Goal: Information Seeking & Learning: Check status

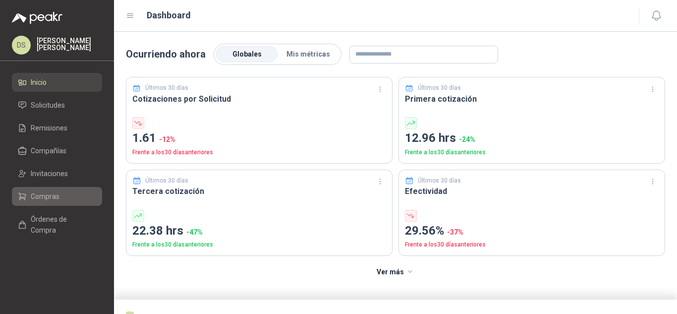
click at [60, 193] on li "Compras" at bounding box center [57, 196] width 78 height 11
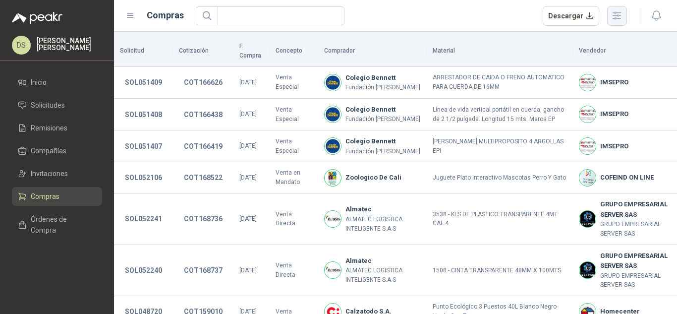
click at [624, 14] on button "button" at bounding box center [617, 16] width 20 height 20
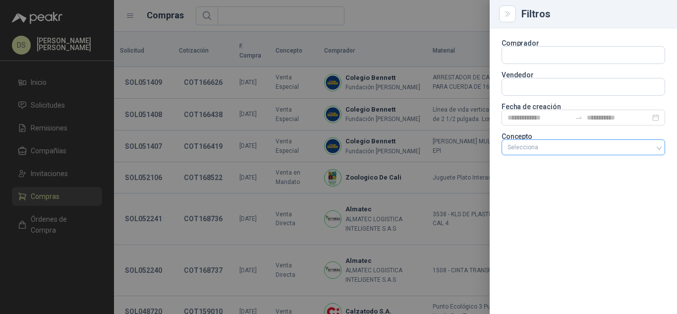
click at [599, 146] on div at bounding box center [578, 147] width 149 height 7
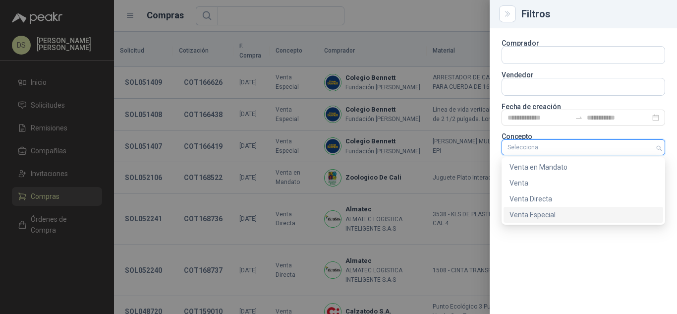
click at [558, 218] on div "Venta Especial" at bounding box center [584, 214] width 148 height 11
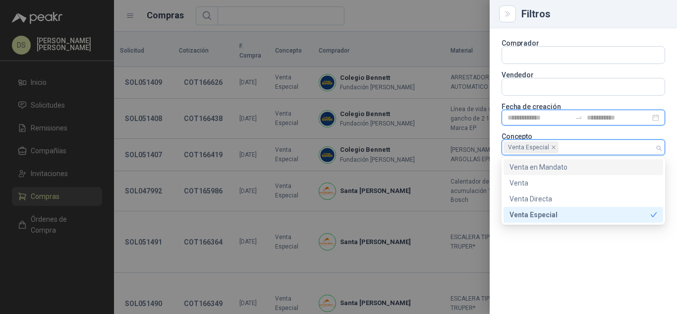
click at [564, 117] on input at bounding box center [539, 117] width 63 height 11
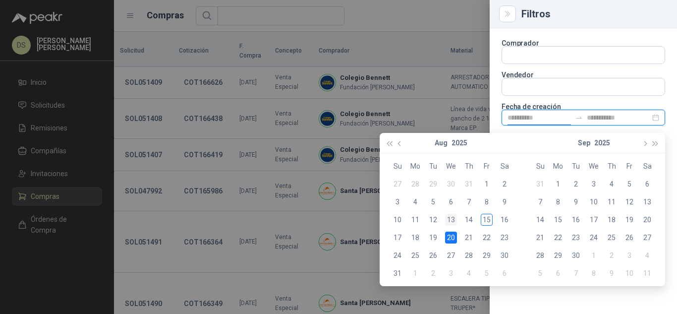
type input "**********"
click at [448, 221] on div "13" at bounding box center [451, 220] width 12 height 12
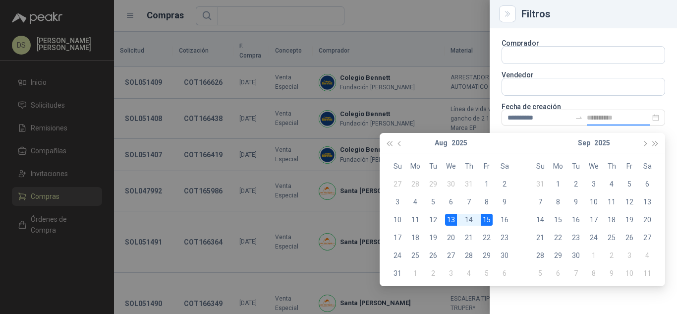
click at [490, 218] on div "15" at bounding box center [487, 220] width 12 height 12
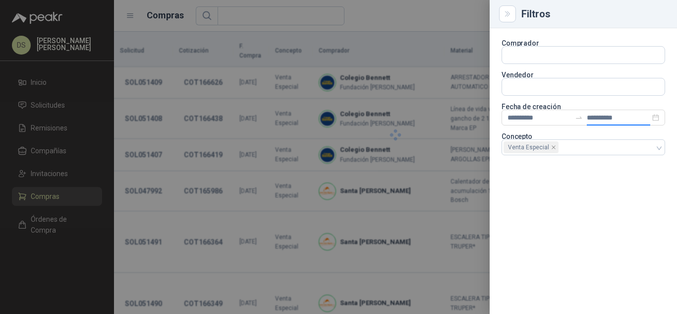
type input "**********"
click at [548, 270] on div "**********" at bounding box center [583, 171] width 187 height 286
click at [389, 13] on div at bounding box center [338, 157] width 677 height 314
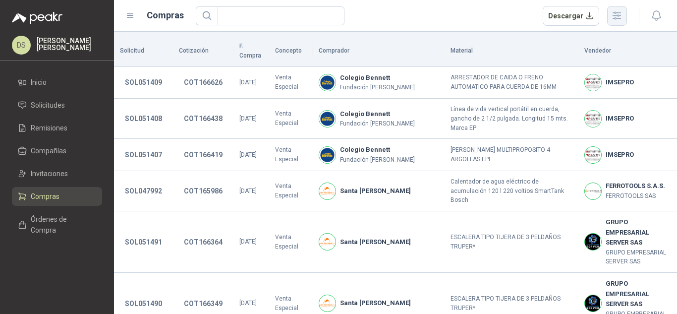
click at [616, 13] on icon "button" at bounding box center [616, 15] width 11 height 11
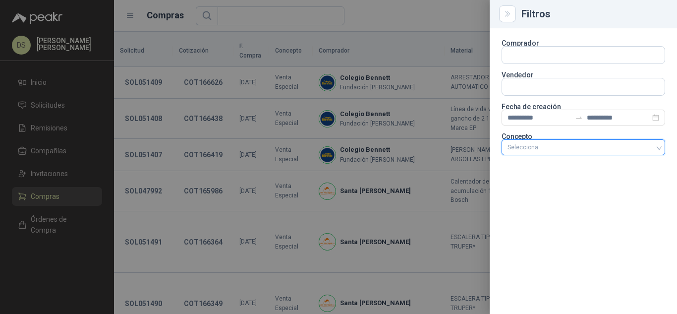
click at [617, 148] on div at bounding box center [578, 147] width 149 height 7
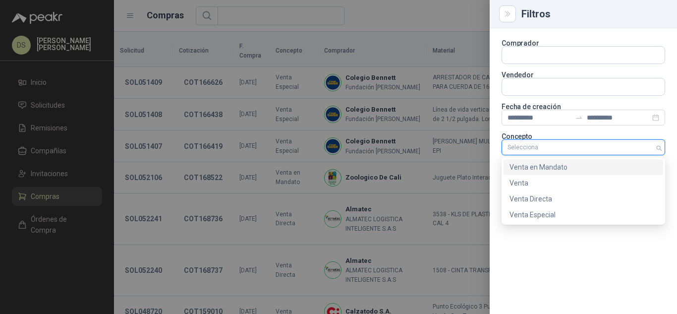
click at [556, 169] on div "Venta en Mandato" at bounding box center [584, 167] width 148 height 11
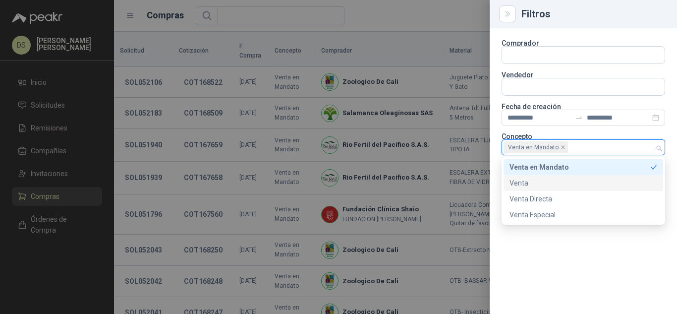
click at [445, 24] on div at bounding box center [338, 157] width 677 height 314
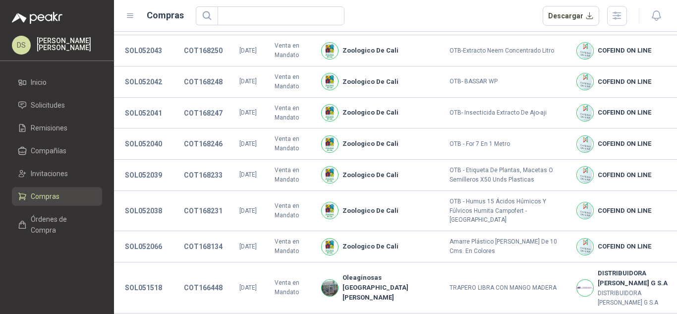
scroll to position [205, 0]
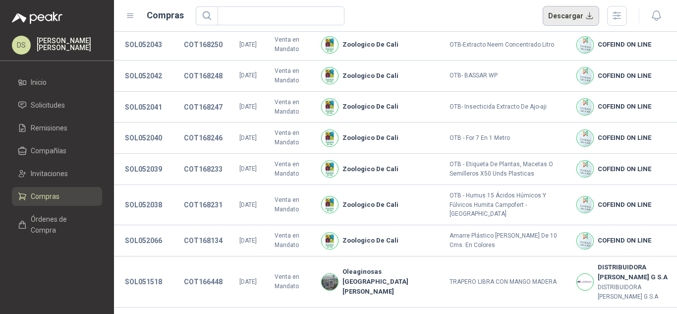
click at [587, 17] on button "Descargar" at bounding box center [571, 16] width 57 height 20
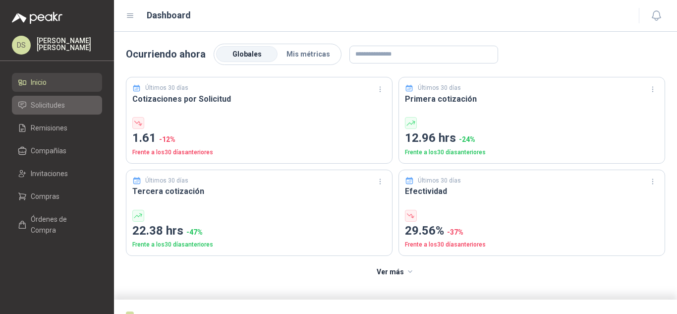
click at [57, 105] on span "Solicitudes" at bounding box center [48, 105] width 34 height 11
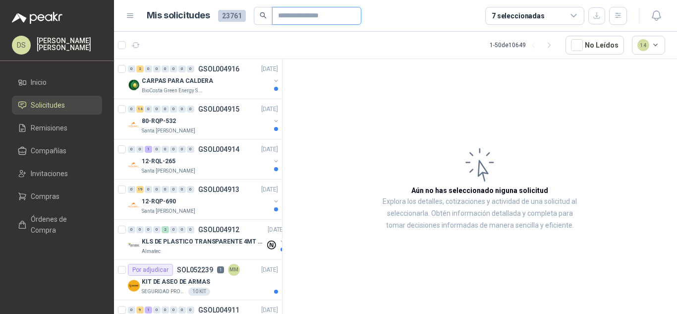
click at [297, 13] on input "text" at bounding box center [312, 15] width 69 height 17
type input "*****"
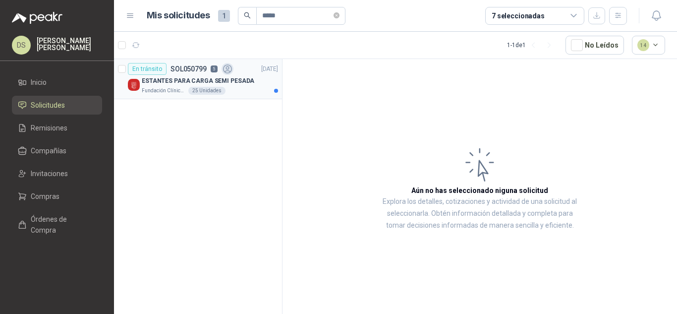
click at [235, 82] on p "ESTANTES PARA CARGA SEMI PESADA" at bounding box center [198, 80] width 113 height 9
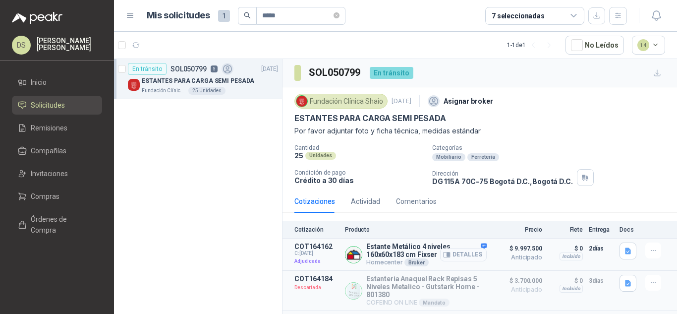
click at [458, 252] on button "Detalles" at bounding box center [463, 254] width 47 height 13
click at [340, 72] on h3 "SOL050799" at bounding box center [335, 72] width 53 height 15
copy h3 "SOL050799"
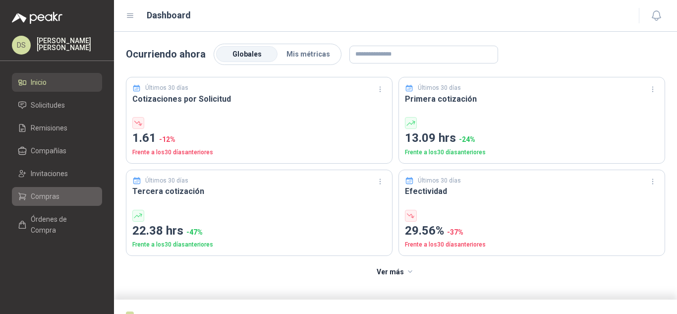
click at [57, 189] on link "Compras" at bounding box center [57, 196] width 90 height 19
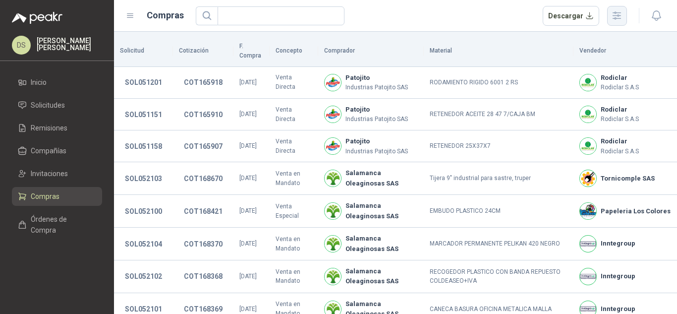
click at [613, 15] on icon "button" at bounding box center [616, 15] width 11 height 11
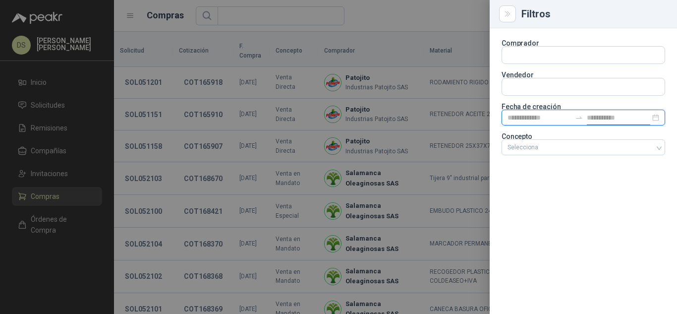
click at [634, 119] on input at bounding box center [618, 117] width 63 height 11
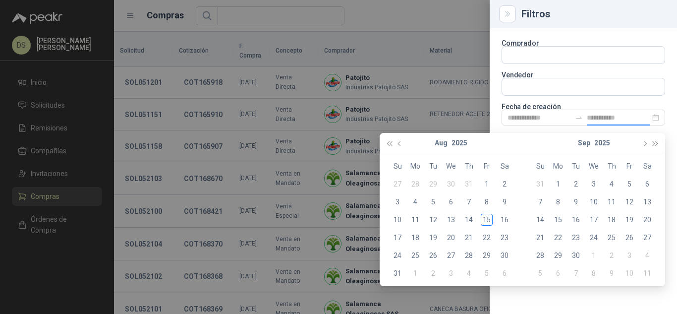
click at [561, 99] on section "Comprador Vendedor Fecha de creación Concepto Selecciona" at bounding box center [584, 98] width 164 height 117
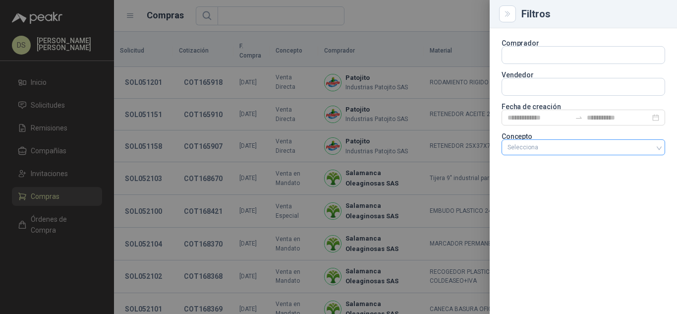
drag, startPoint x: 565, startPoint y: 134, endPoint x: 563, endPoint y: 143, distance: 8.7
click at [563, 137] on p "Concepto" at bounding box center [584, 136] width 164 height 6
click at [563, 144] on div at bounding box center [578, 147] width 149 height 7
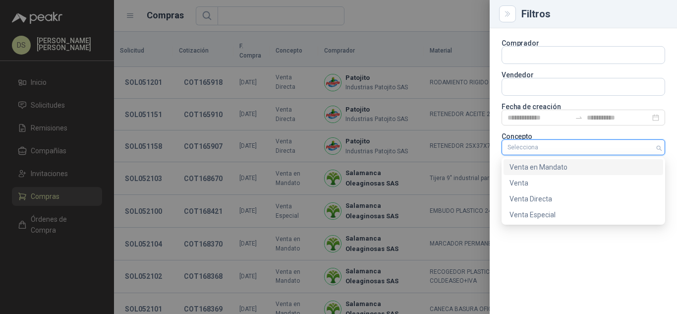
click at [558, 171] on div "Venta en Mandato" at bounding box center [584, 167] width 148 height 11
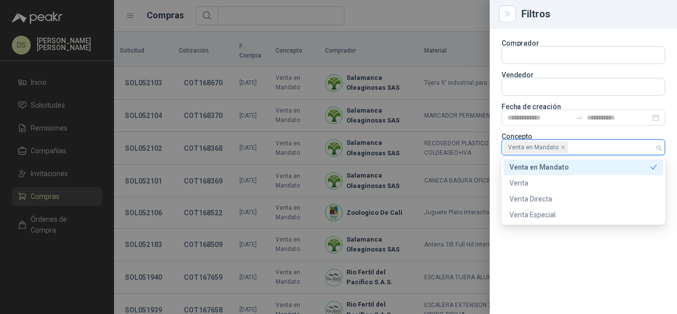
click at [395, 21] on div at bounding box center [338, 157] width 677 height 314
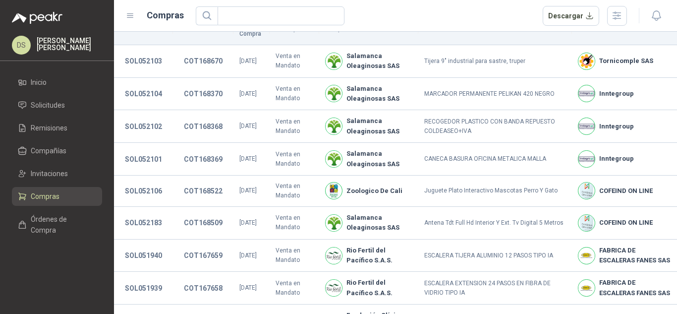
scroll to position [3, 0]
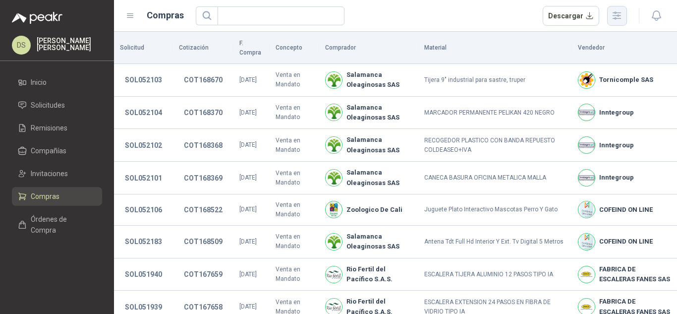
click at [623, 16] on icon "button" at bounding box center [616, 15] width 11 height 11
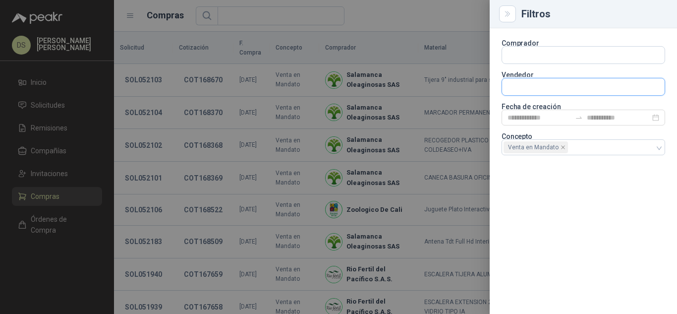
click at [585, 92] on input "text" at bounding box center [583, 86] width 163 height 17
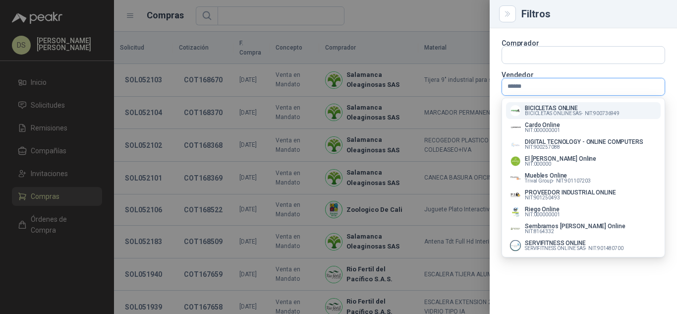
click at [561, 85] on input "******" at bounding box center [583, 86] width 163 height 17
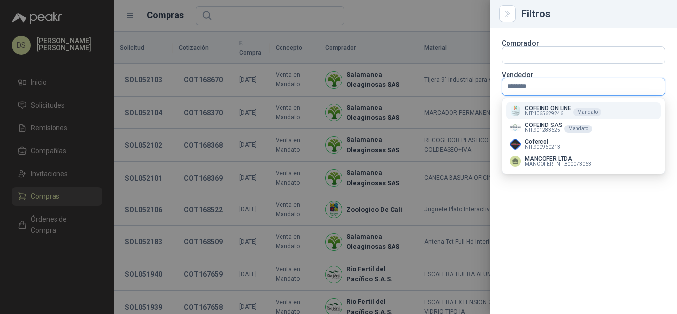
type input "*********"
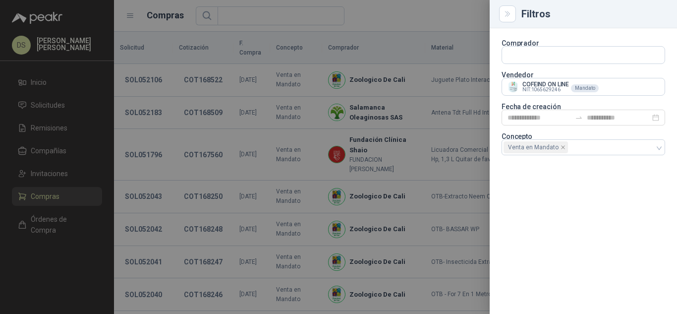
click at [466, 26] on div at bounding box center [338, 157] width 677 height 314
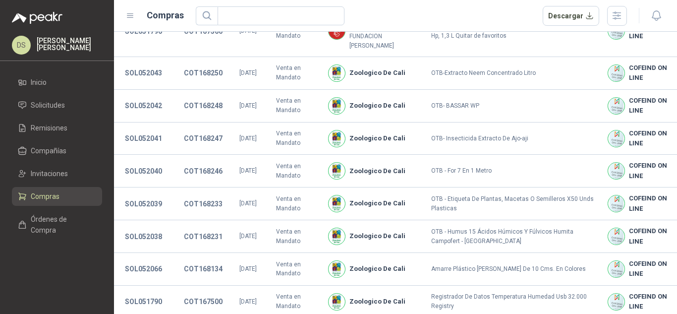
scroll to position [131, 0]
